Goal: Task Accomplishment & Management: Manage account settings

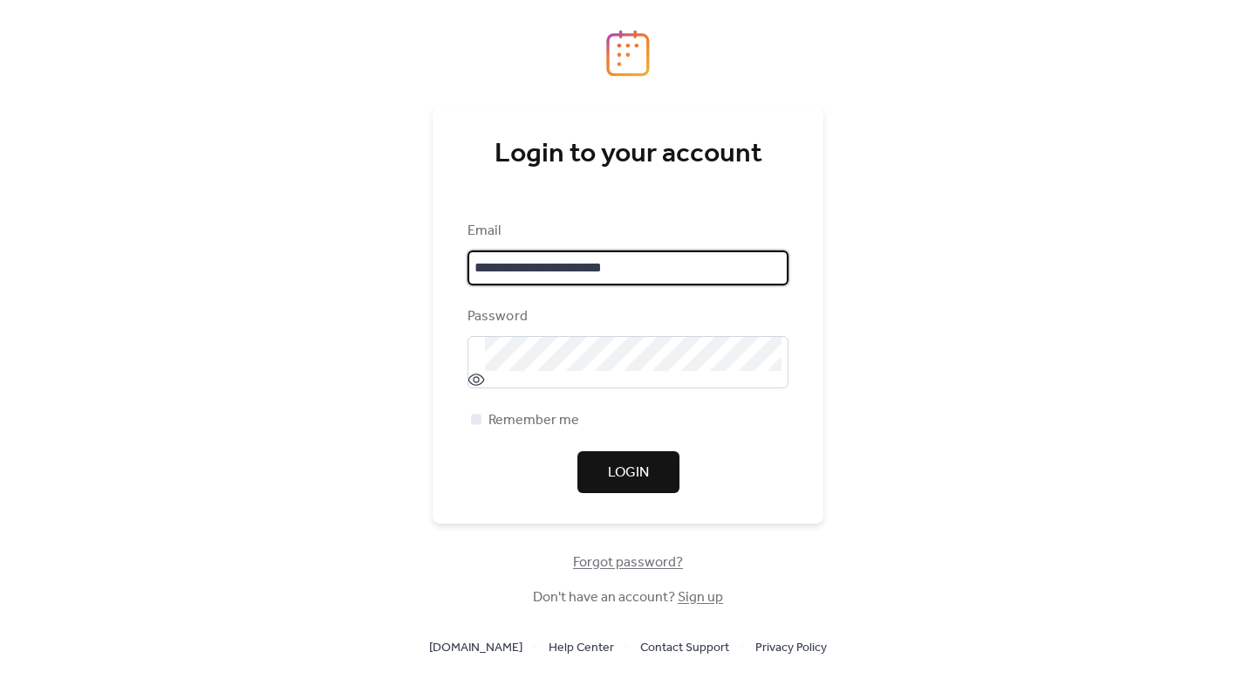
click at [647, 474] on span "Login" at bounding box center [628, 472] width 41 height 21
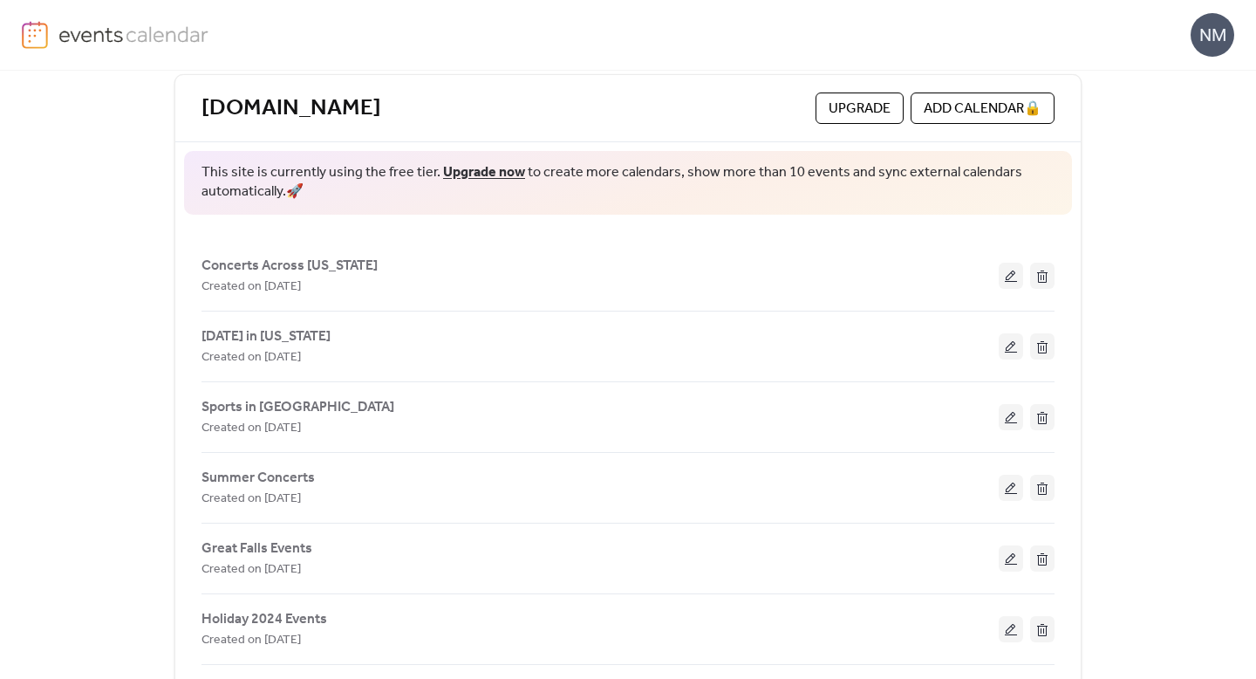
scroll to position [93, 0]
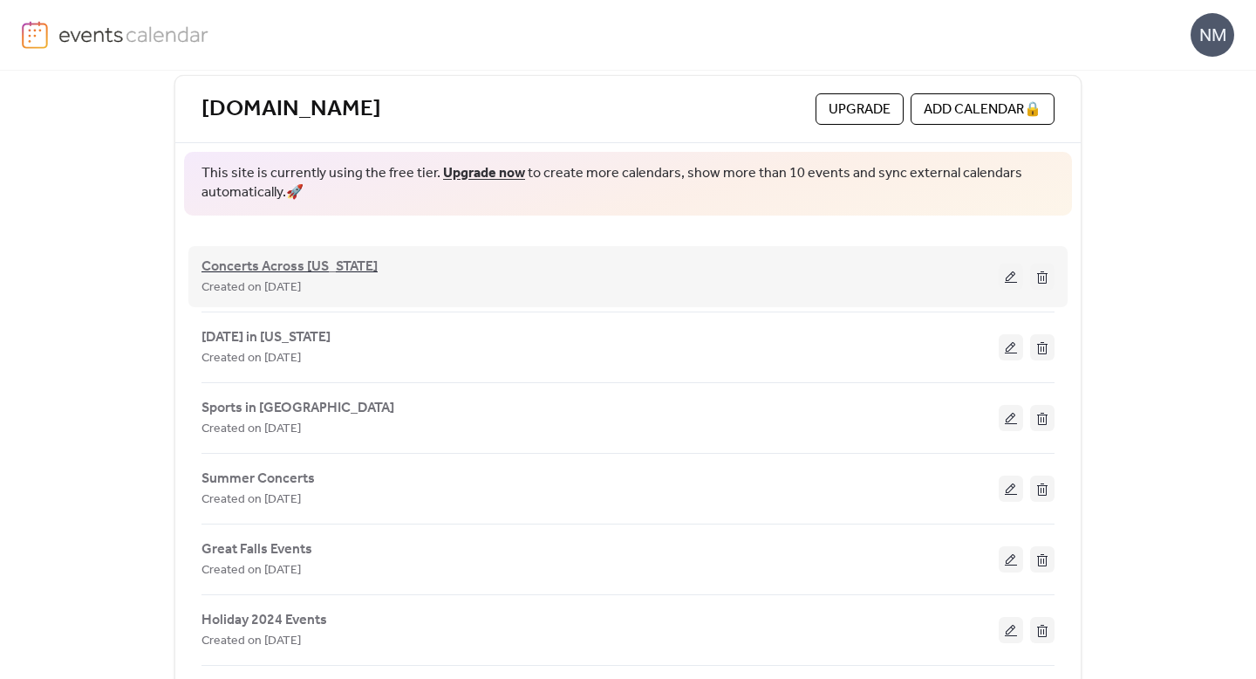
click at [347, 268] on span "Concerts Across [US_STATE]" at bounding box center [289, 266] width 176 height 21
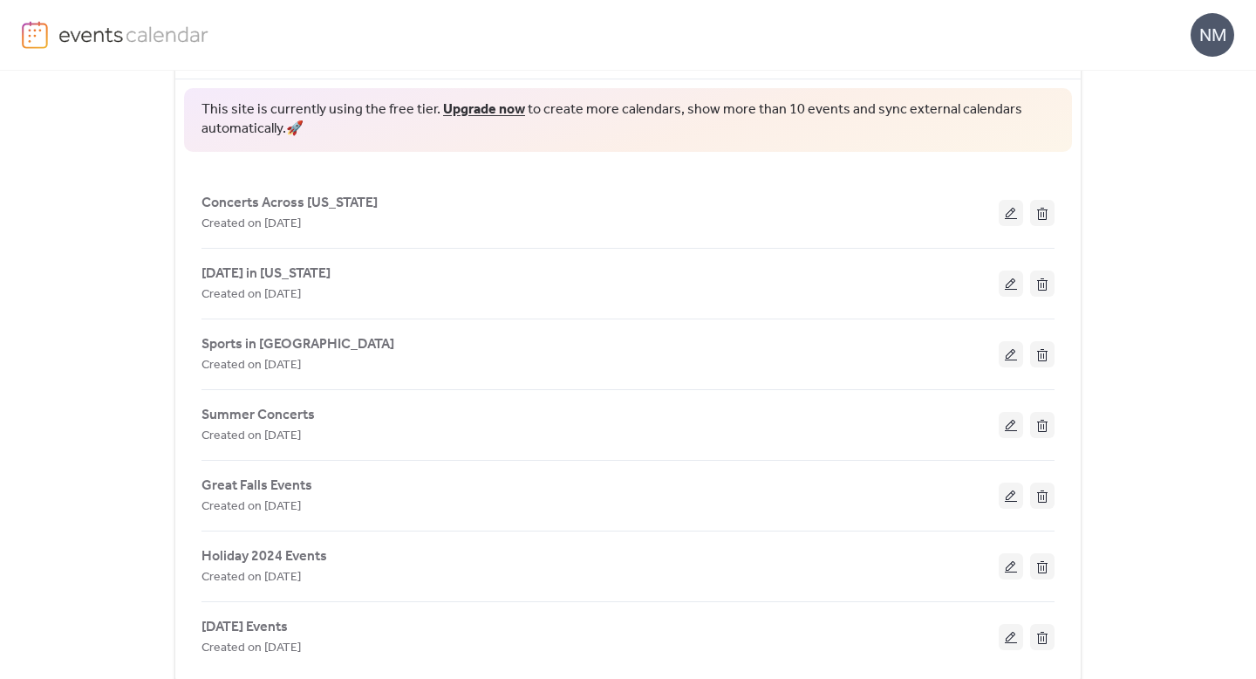
scroll to position [154, 0]
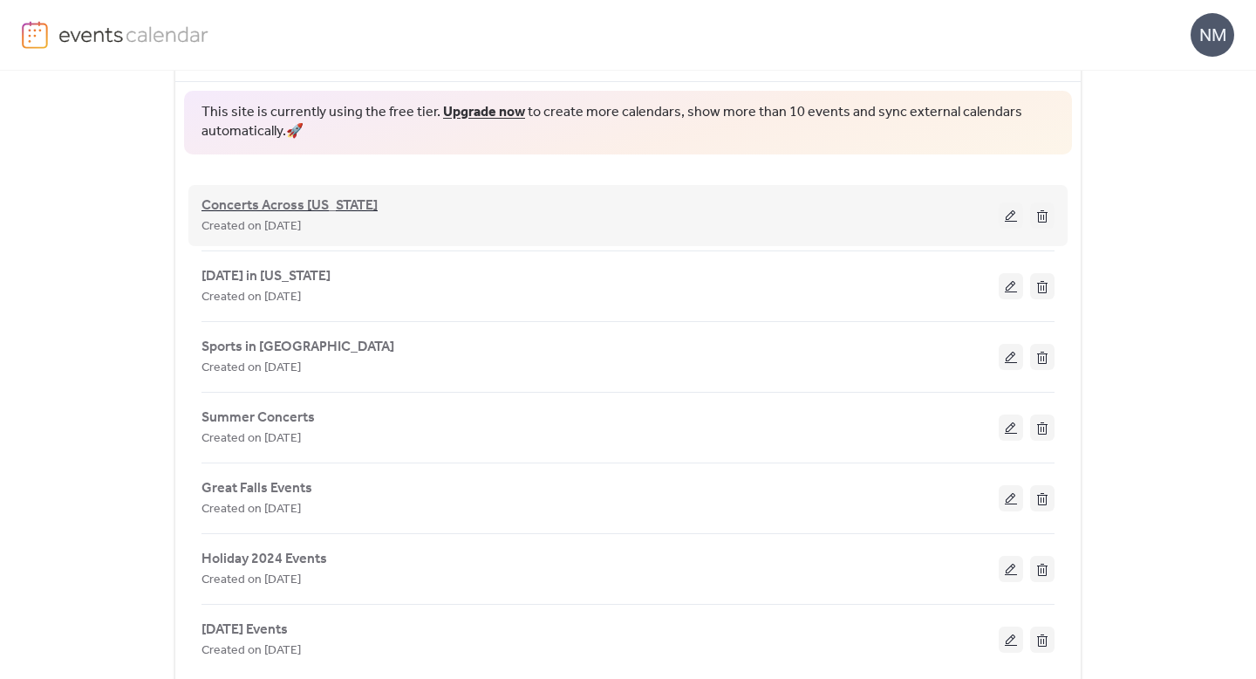
click at [320, 207] on span "Concerts Across [US_STATE]" at bounding box center [289, 205] width 176 height 21
